Goal: Information Seeking & Learning: Learn about a topic

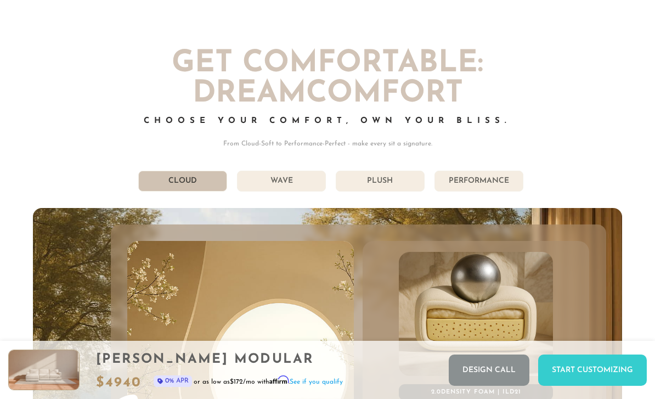
scroll to position [5358, 0]
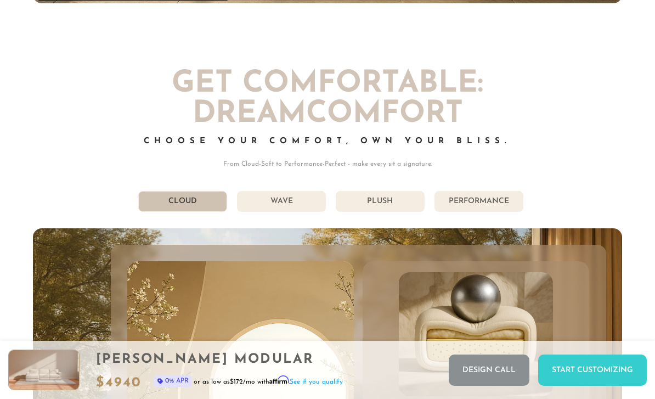
click at [286, 202] on li "Wave" at bounding box center [281, 201] width 89 height 21
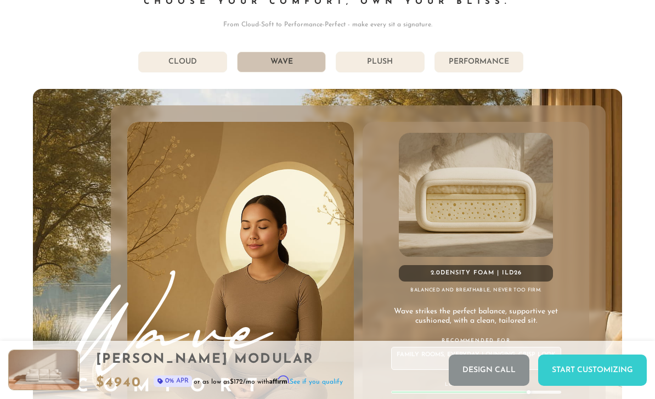
scroll to position [5462, 0]
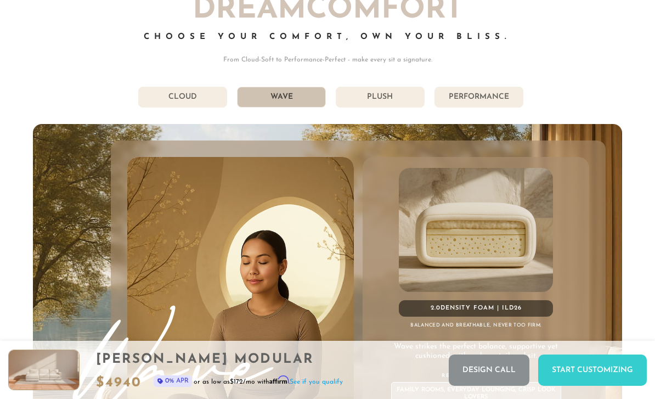
click at [380, 98] on li "Plush" at bounding box center [380, 97] width 89 height 21
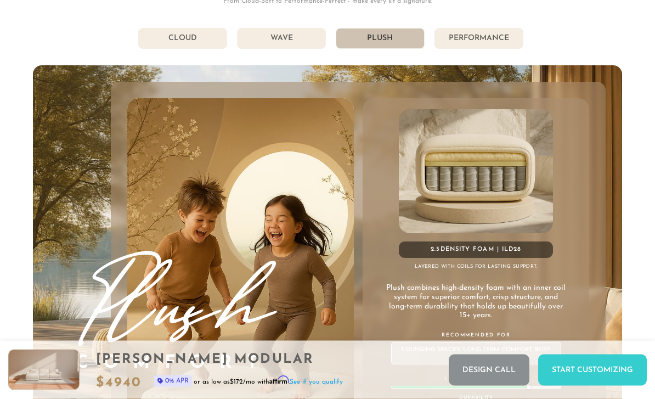
scroll to position [5471, 0]
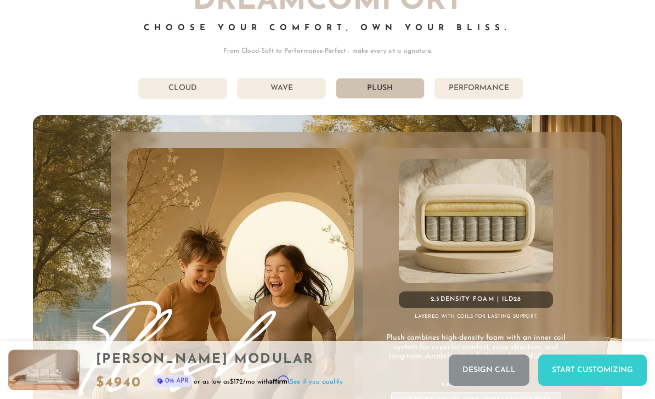
click at [489, 80] on li "Performance" at bounding box center [478, 88] width 89 height 21
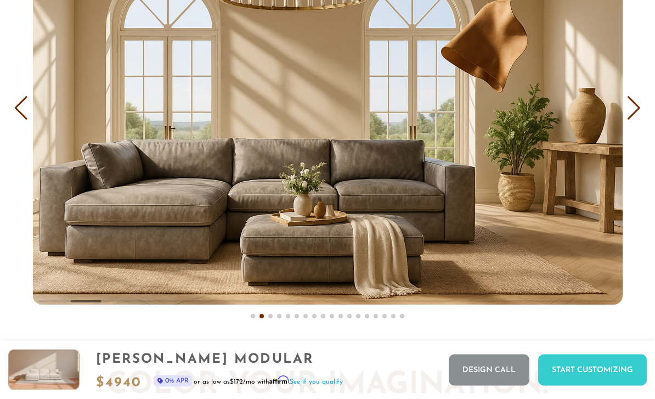
scroll to position [6305, 0]
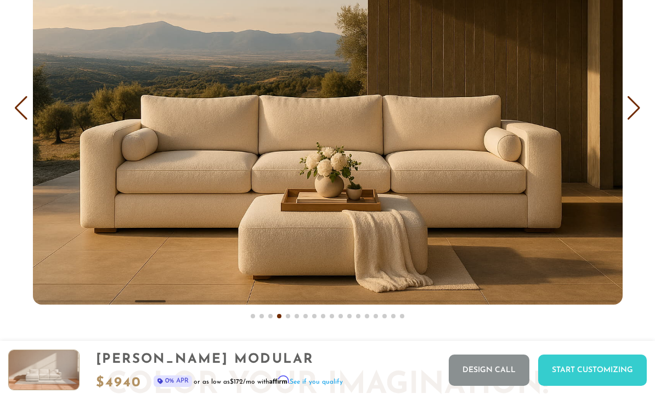
click at [631, 106] on div "Next slide" at bounding box center [633, 108] width 15 height 24
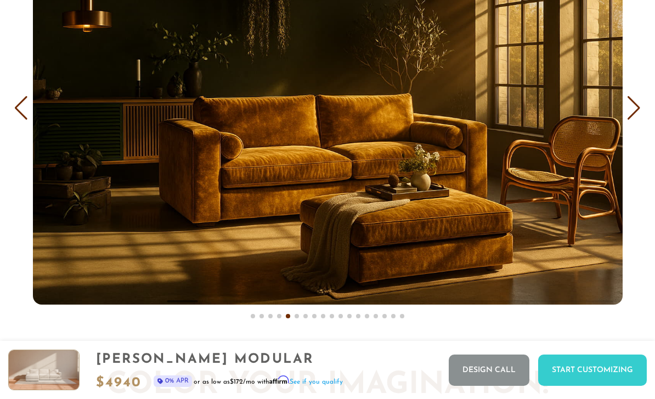
click at [626, 116] on div "Next slide" at bounding box center [633, 108] width 15 height 24
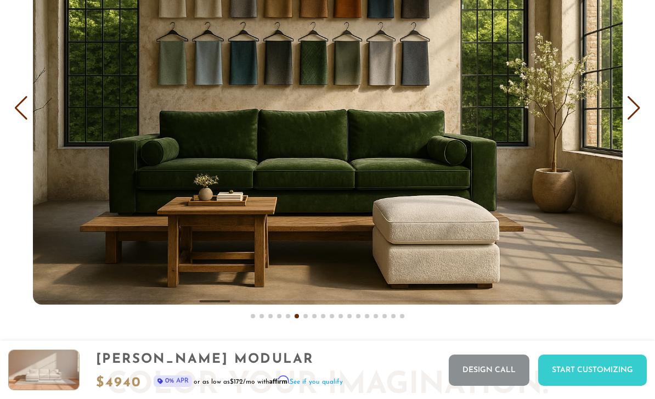
click at [621, 126] on img "6 / 18" at bounding box center [327, 107] width 589 height 393
click at [621, 110] on img "6 / 18" at bounding box center [327, 107] width 589 height 393
click at [627, 118] on div "Next slide" at bounding box center [633, 108] width 15 height 24
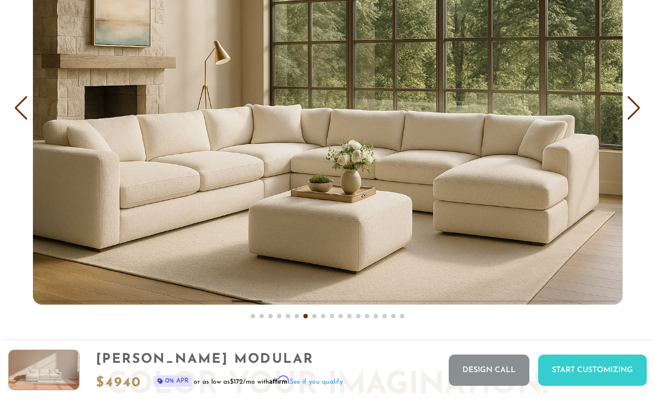
click at [635, 105] on div "Next slide" at bounding box center [633, 108] width 15 height 24
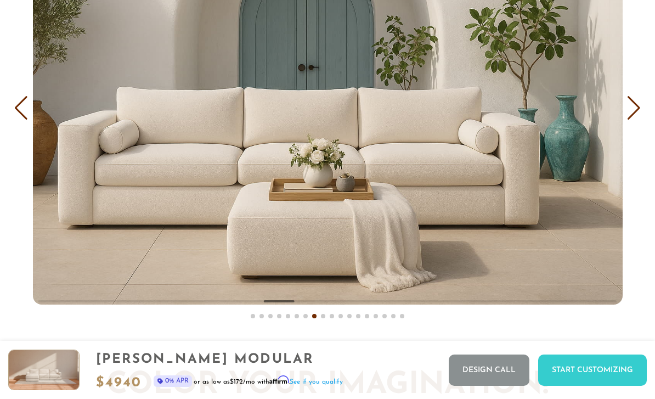
click at [628, 108] on div "Next slide" at bounding box center [633, 108] width 15 height 24
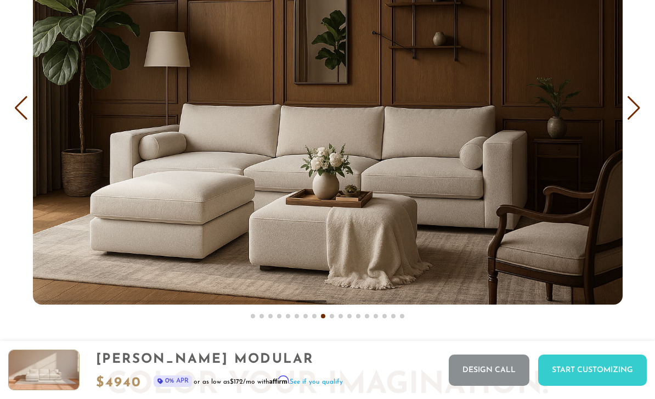
click at [634, 107] on div "Next slide" at bounding box center [633, 108] width 15 height 24
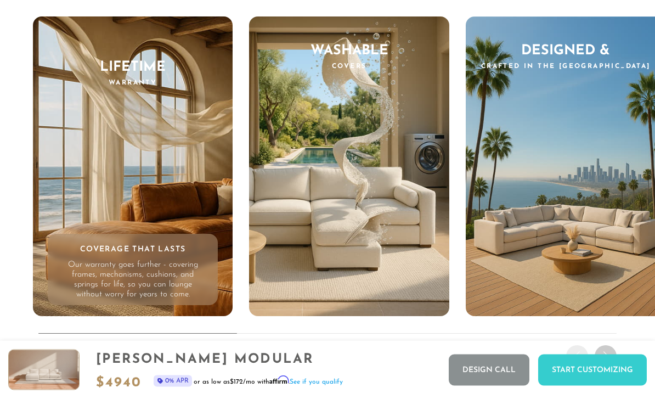
scroll to position [9865, 0]
click at [633, 180] on div "Designed & Crafted in the [GEOGRAPHIC_DATA] Built Close to Home DreamSofa is pr…" at bounding box center [565, 165] width 200 height 299
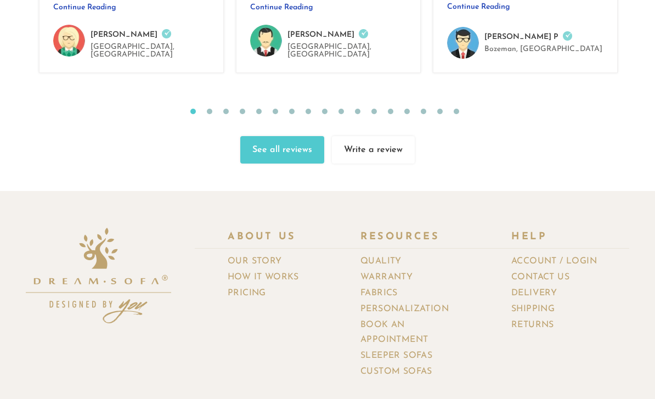
scroll to position [11249, 0]
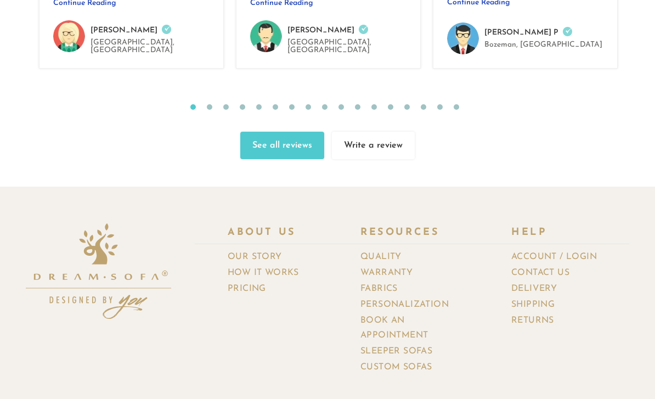
click at [279, 265] on link "How It Works" at bounding box center [268, 273] width 80 height 16
